Goal: Task Accomplishment & Management: Use online tool/utility

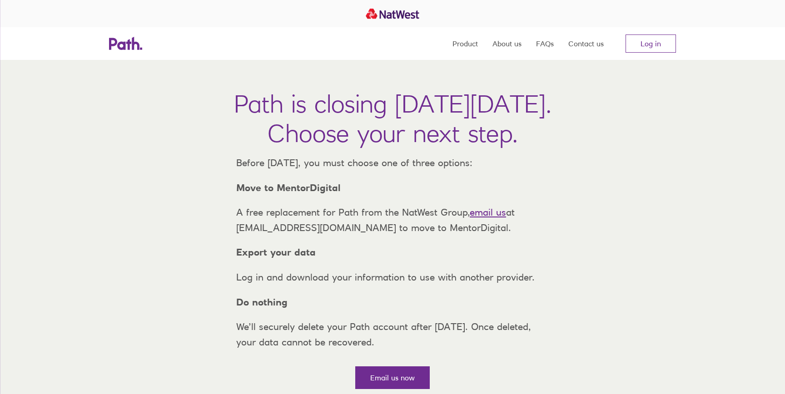
click at [634, 29] on nav "Product About us FAQs Contact us Log in" at bounding box center [565, 43] width 224 height 33
click at [635, 39] on link "Log in" at bounding box center [651, 44] width 50 height 18
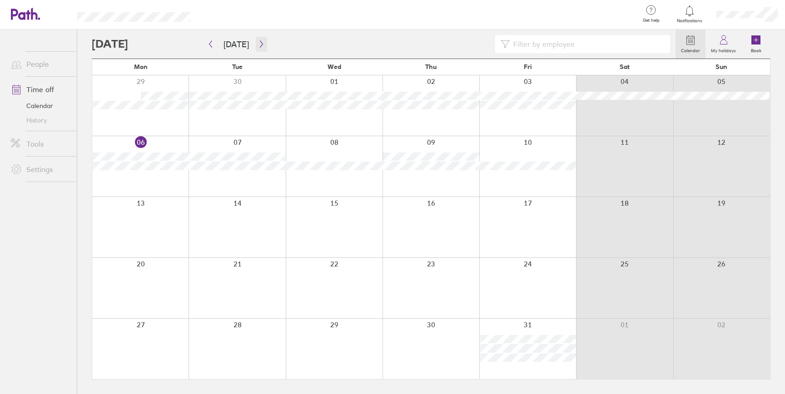
click at [261, 43] on icon "button" at bounding box center [261, 43] width 7 height 7
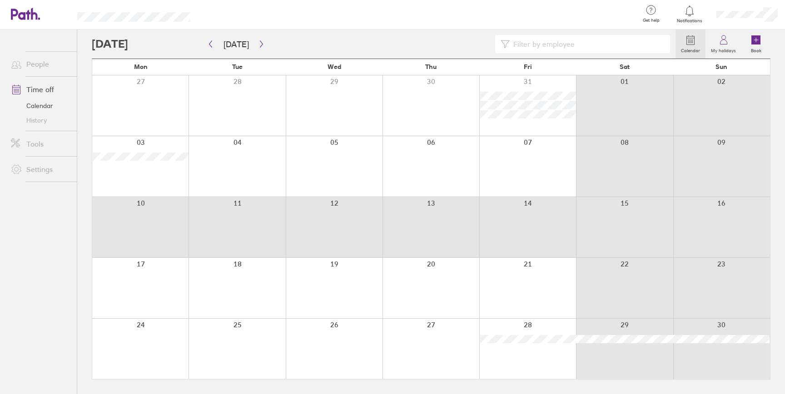
drag, startPoint x: 176, startPoint y: 242, endPoint x: 526, endPoint y: 249, distance: 349.5
click at [526, 249] on div at bounding box center [431, 227] width 678 height 60
